Goal: Transaction & Acquisition: Purchase product/service

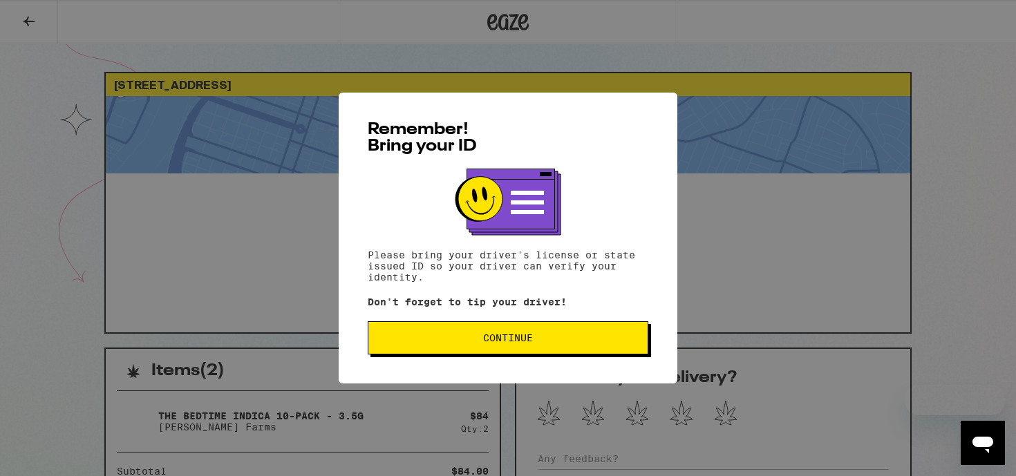
click at [536, 335] on button "Continue" at bounding box center [508, 337] width 281 height 33
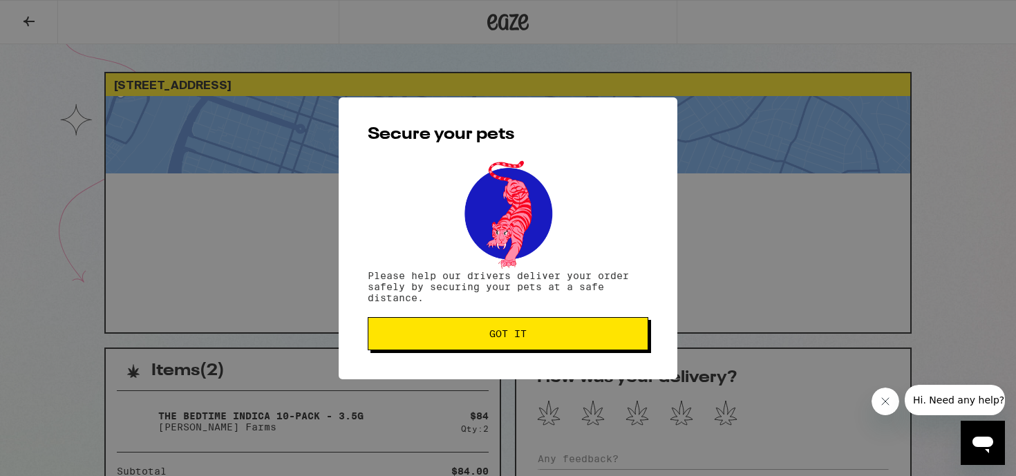
click at [536, 335] on span "Got it" at bounding box center [507, 334] width 257 height 10
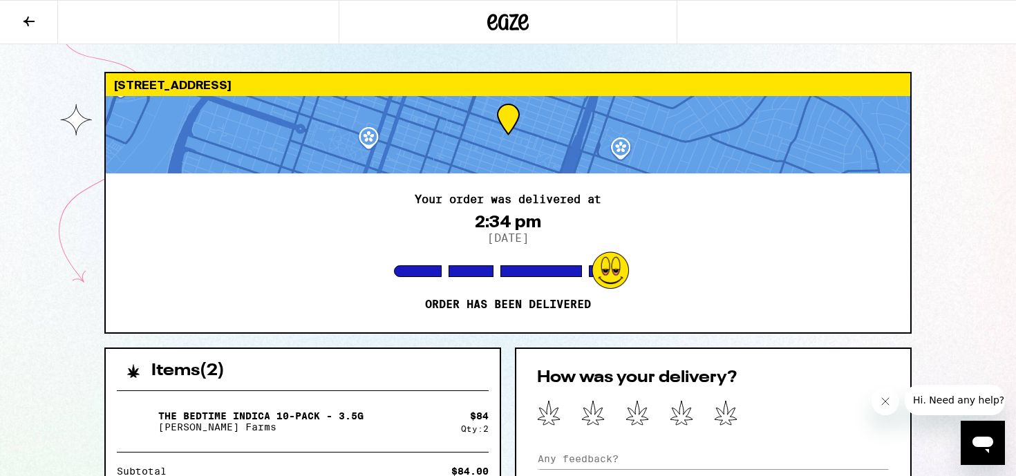
click at [515, 30] on icon at bounding box center [508, 22] width 21 height 17
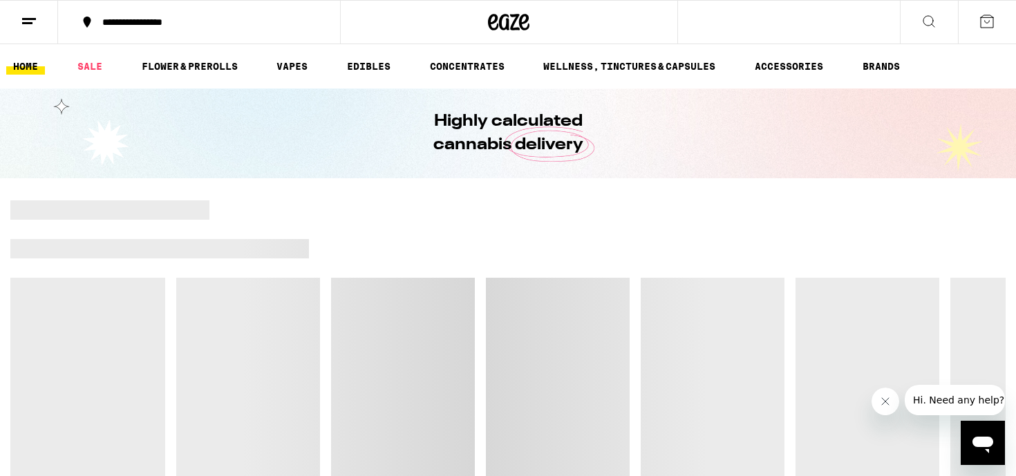
click at [930, 17] on icon at bounding box center [929, 21] width 17 height 17
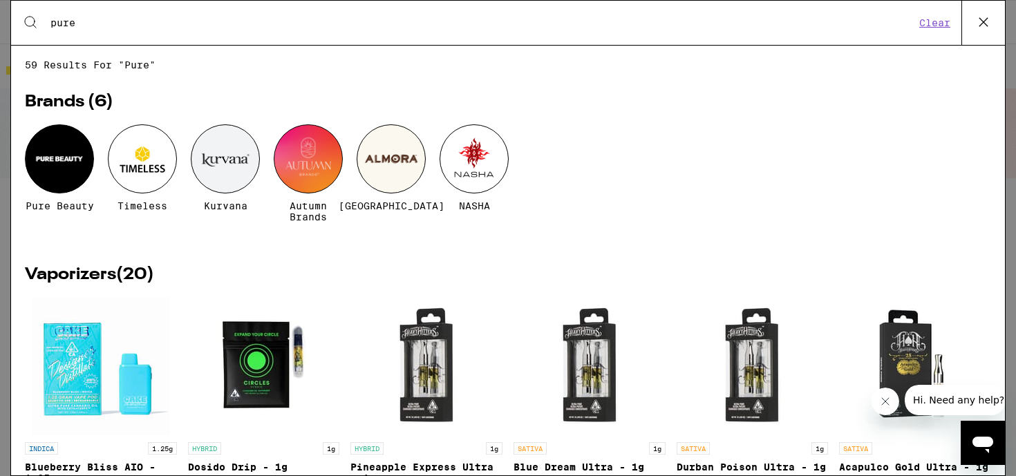
type input "pure"
click at [58, 162] on div at bounding box center [59, 158] width 69 height 69
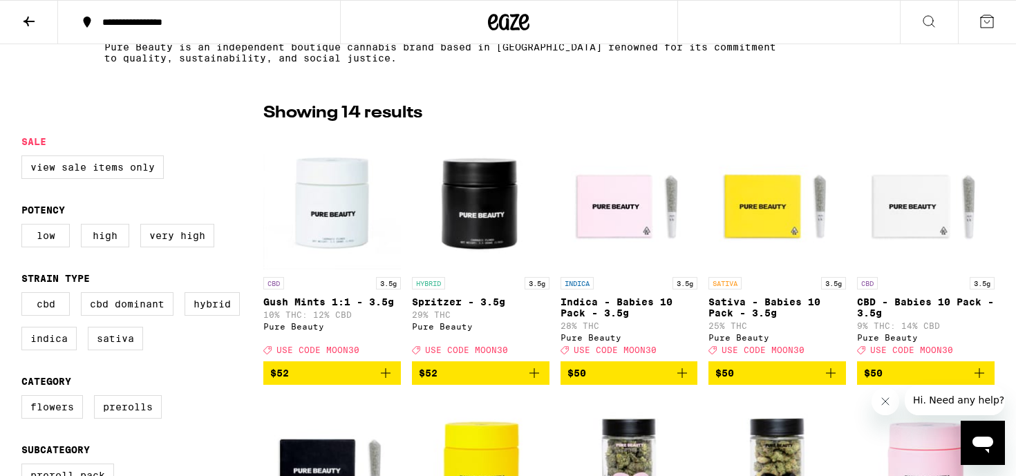
scroll to position [337, 0]
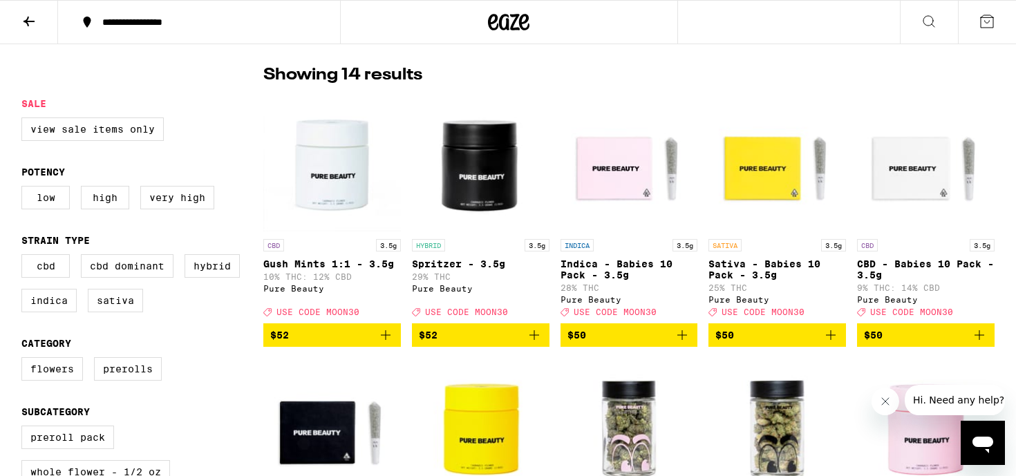
click at [838, 344] on icon "Add to bag" at bounding box center [831, 335] width 17 height 17
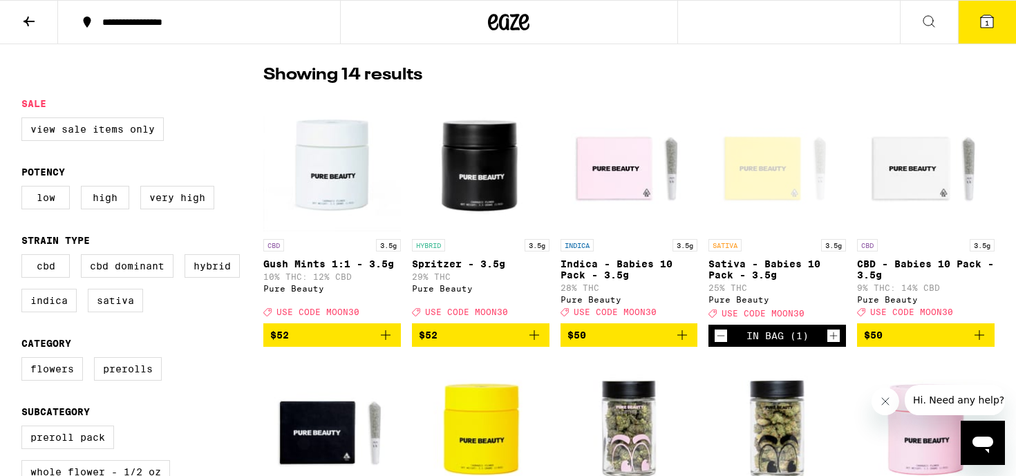
click at [838, 344] on icon "Increment" at bounding box center [833, 336] width 12 height 17
click at [917, 35] on button at bounding box center [929, 23] width 58 height 44
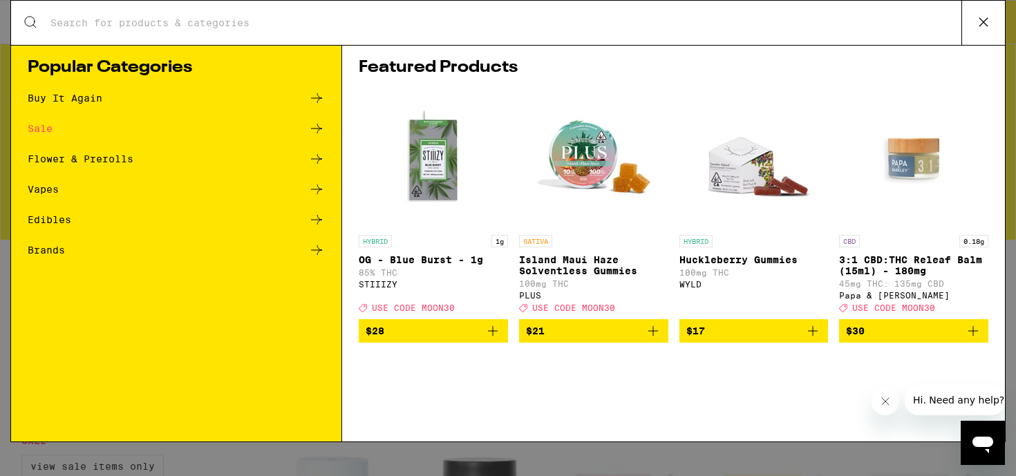
scroll to position [0, 0]
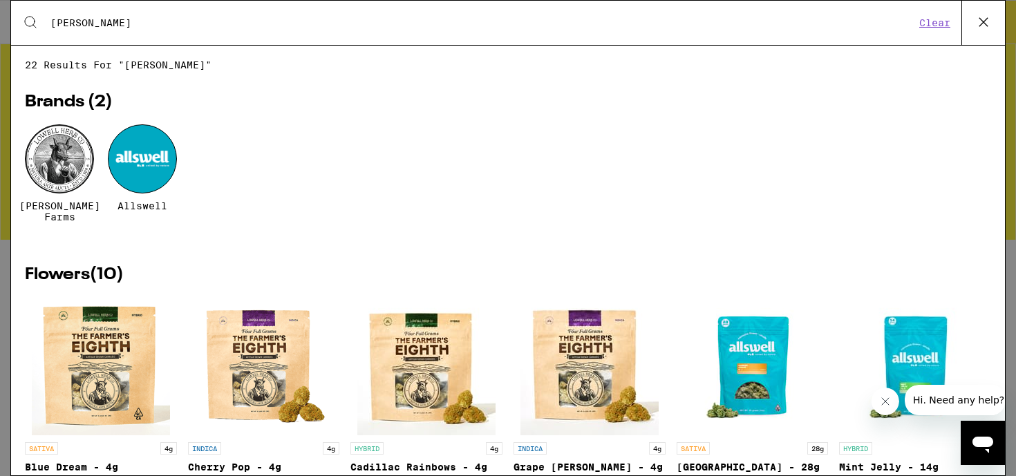
type input "[PERSON_NAME]"
click at [60, 162] on div at bounding box center [59, 158] width 69 height 69
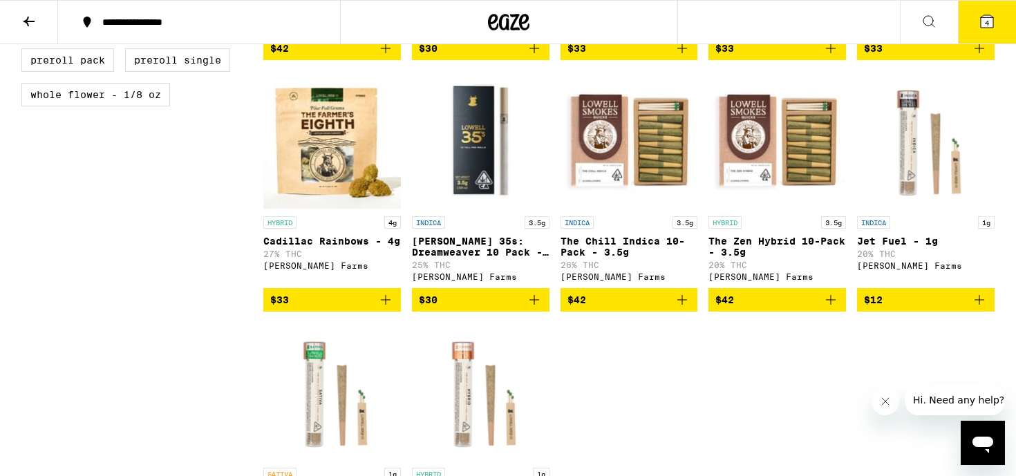
scroll to position [334, 0]
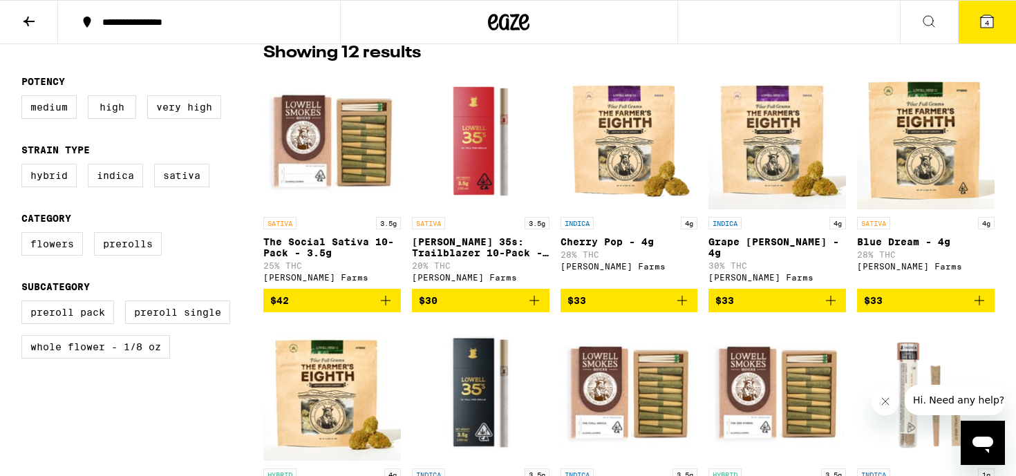
click at [389, 308] on icon "Add to bag" at bounding box center [385, 300] width 17 height 17
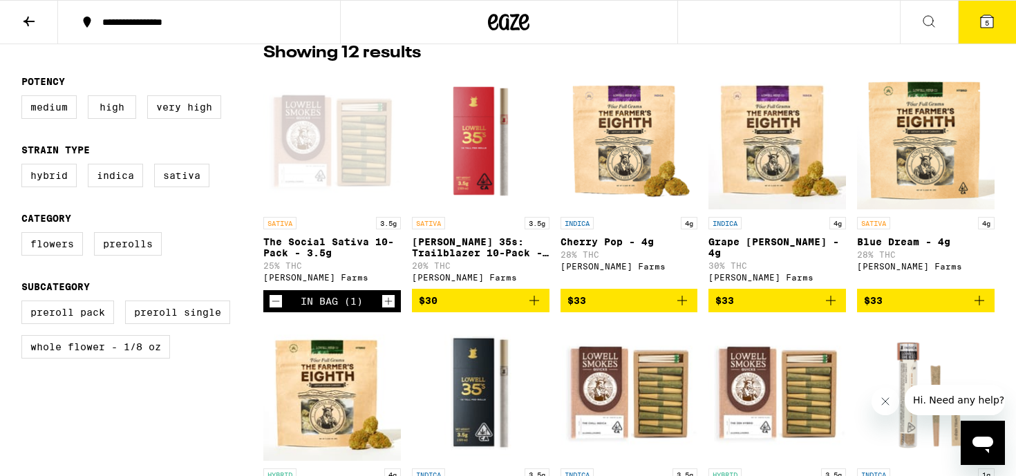
click at [993, 24] on icon at bounding box center [987, 21] width 12 height 12
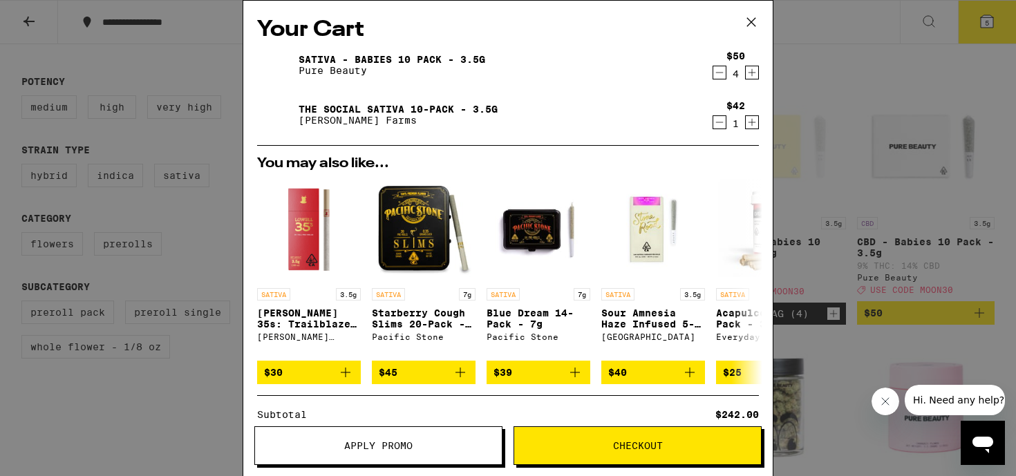
click at [423, 446] on span "Apply Promo" at bounding box center [378, 446] width 247 height 10
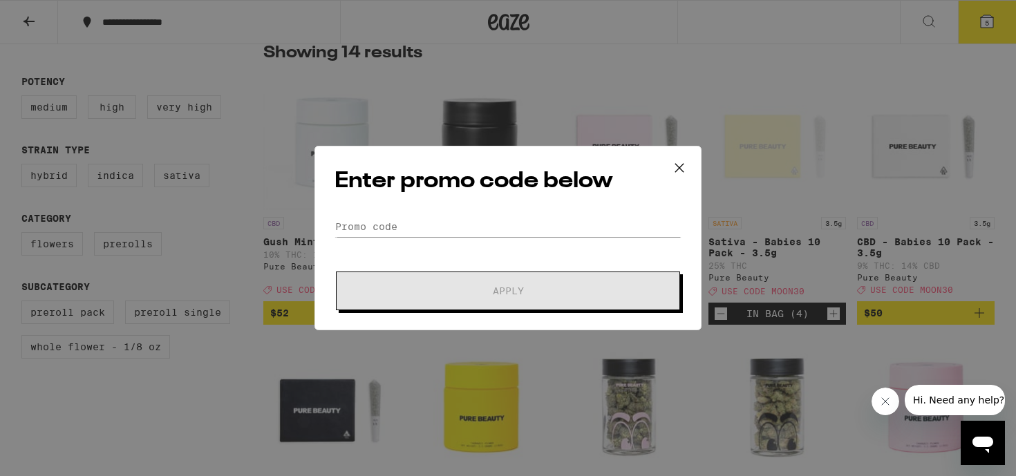
click at [388, 238] on form "Promo Code Apply" at bounding box center [508, 263] width 347 height 94
click at [363, 224] on input "Promo Code" at bounding box center [508, 226] width 347 height 21
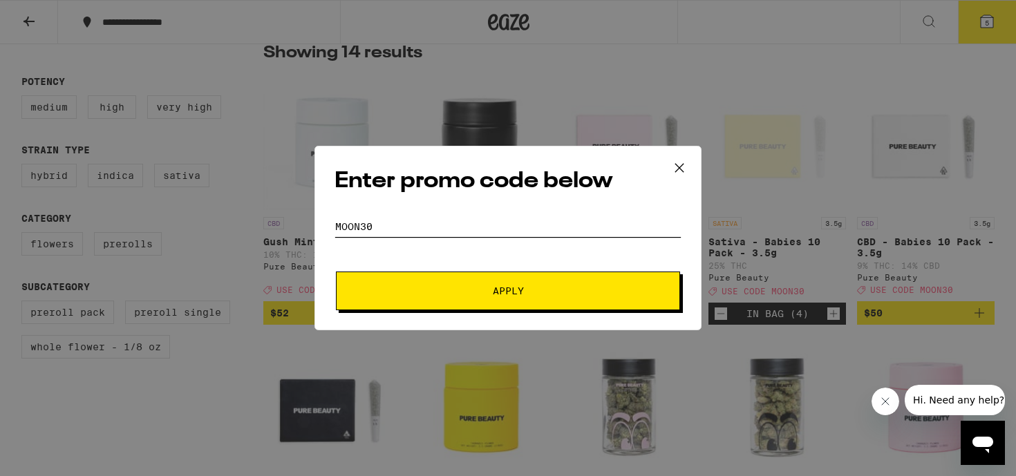
type input "moon30"
click at [473, 272] on button "Apply" at bounding box center [508, 291] width 344 height 39
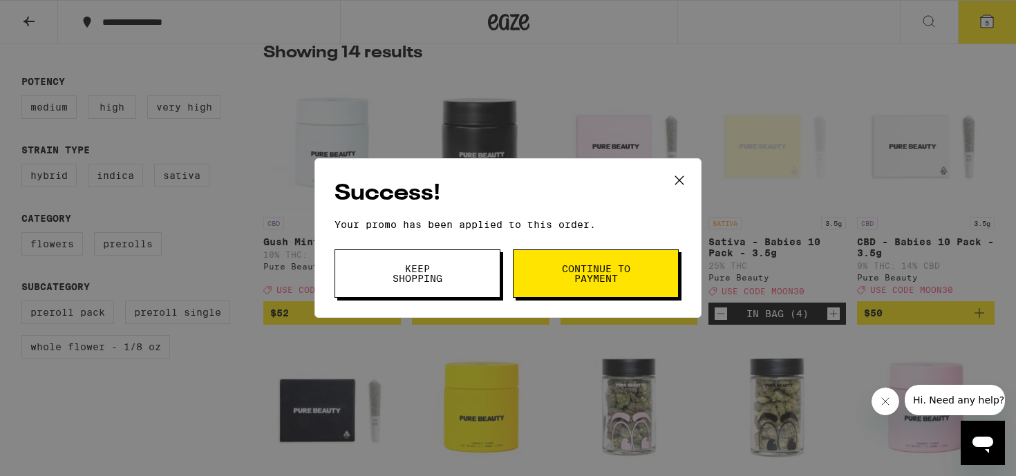
click at [594, 281] on span "Continue to payment" at bounding box center [596, 273] width 71 height 19
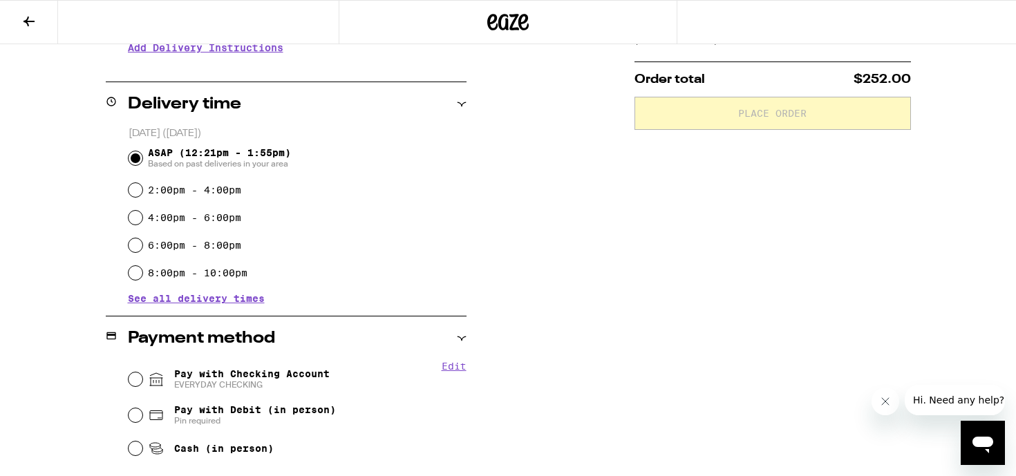
scroll to position [306, 0]
click at [138, 191] on input "2:00pm - 4:00pm" at bounding box center [136, 189] width 14 height 14
radio input "true"
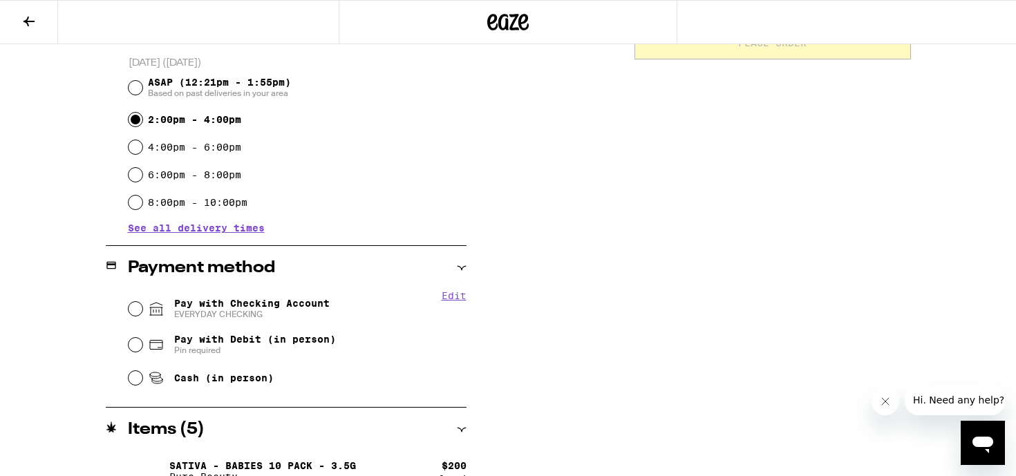
scroll to position [386, 0]
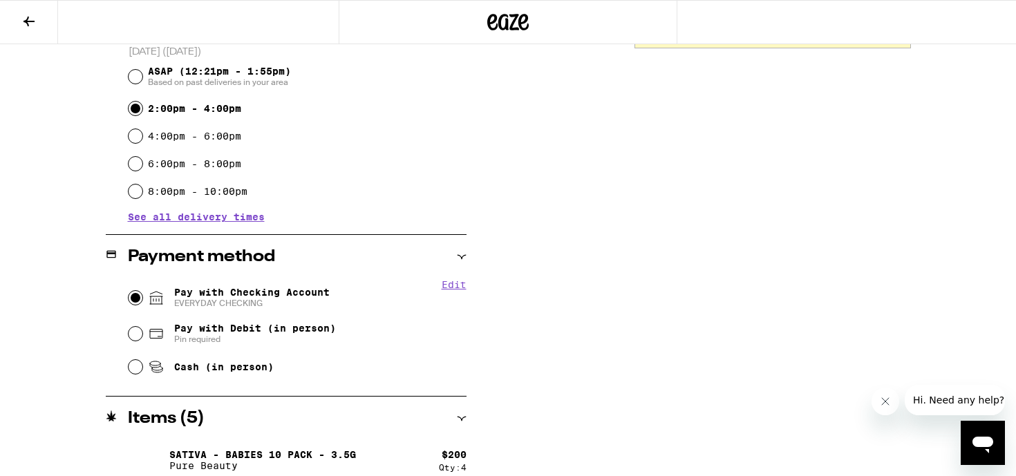
click at [138, 295] on input "Pay with Checking Account EVERYDAY CHECKING" at bounding box center [136, 298] width 14 height 14
radio input "true"
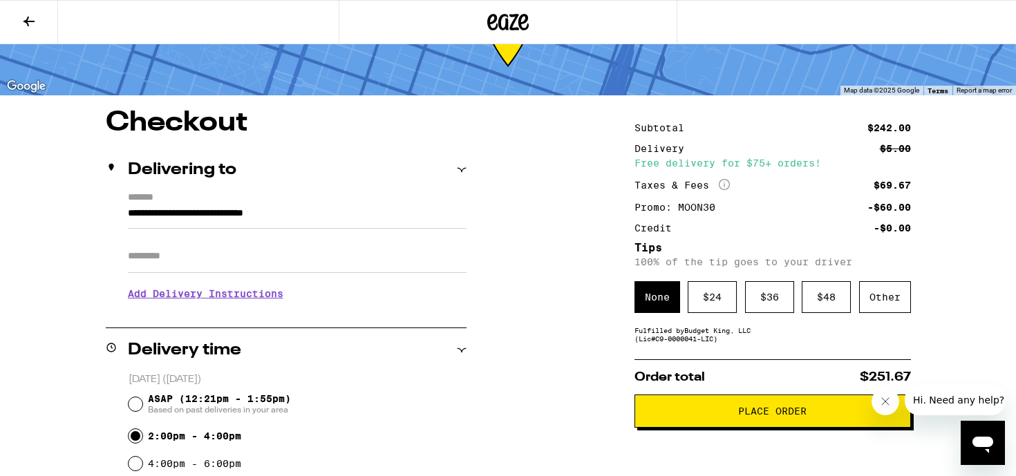
scroll to position [81, 0]
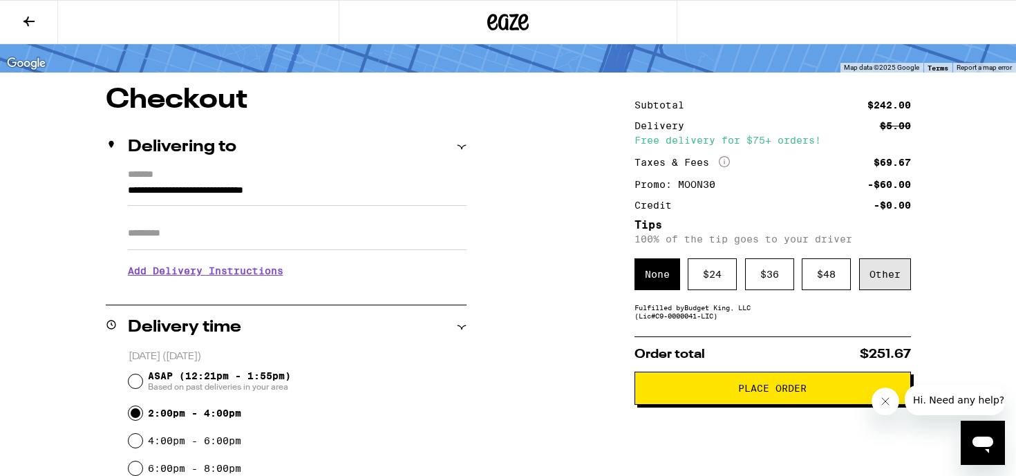
click at [894, 290] on div "Other" at bounding box center [885, 275] width 52 height 32
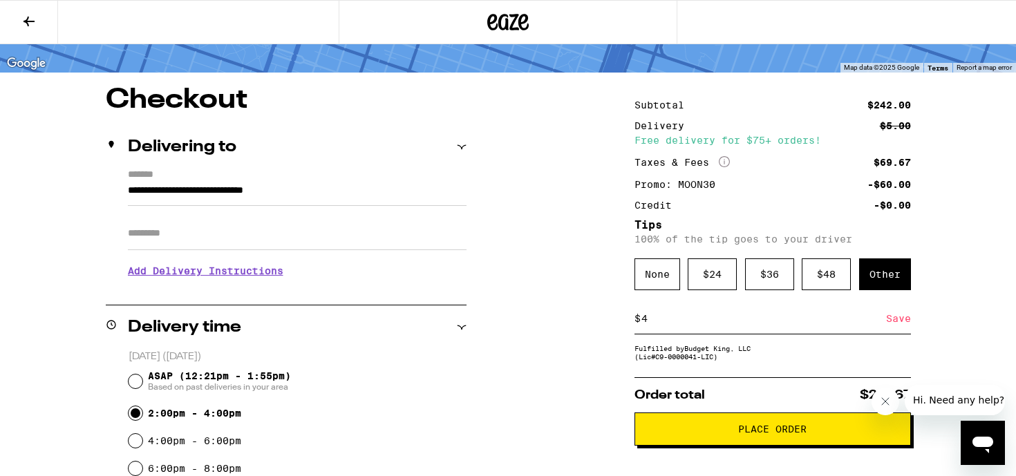
type input "4"
click at [903, 326] on div "Save" at bounding box center [898, 318] width 25 height 30
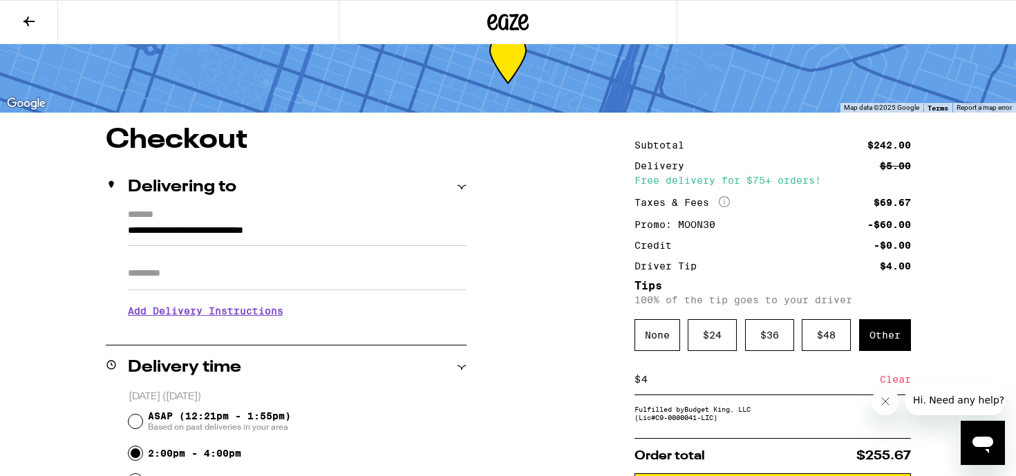
scroll to position [85, 0]
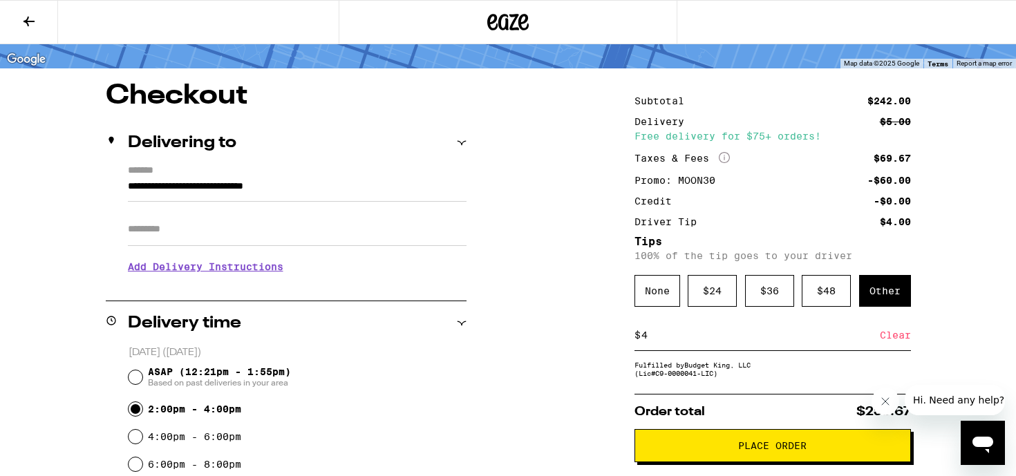
click at [769, 451] on span "Place Order" at bounding box center [772, 446] width 68 height 10
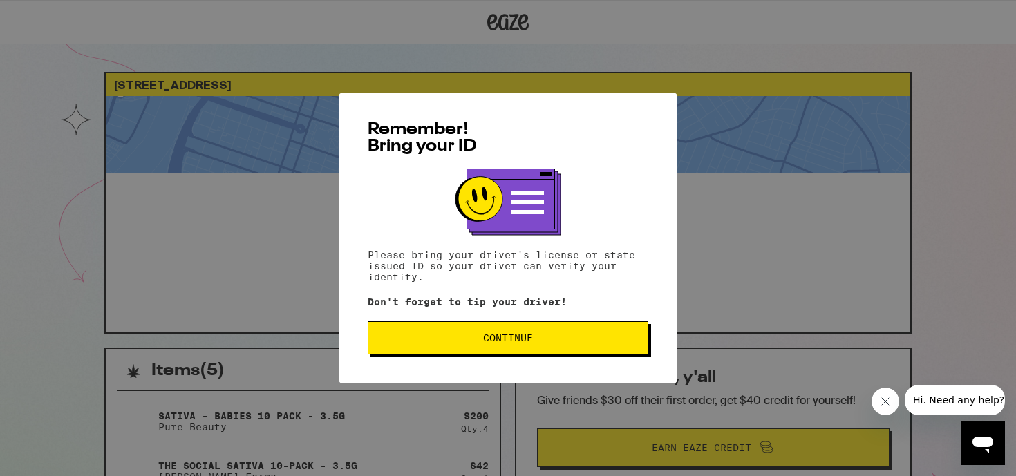
click at [558, 341] on span "Continue" at bounding box center [507, 338] width 257 height 10
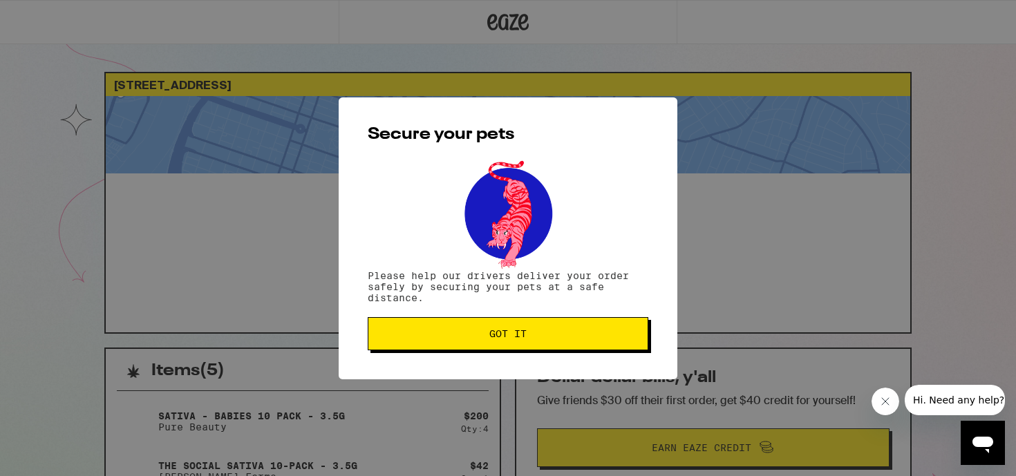
click at [556, 341] on button "Got it" at bounding box center [508, 333] width 281 height 33
